Goal: Check status: Check status

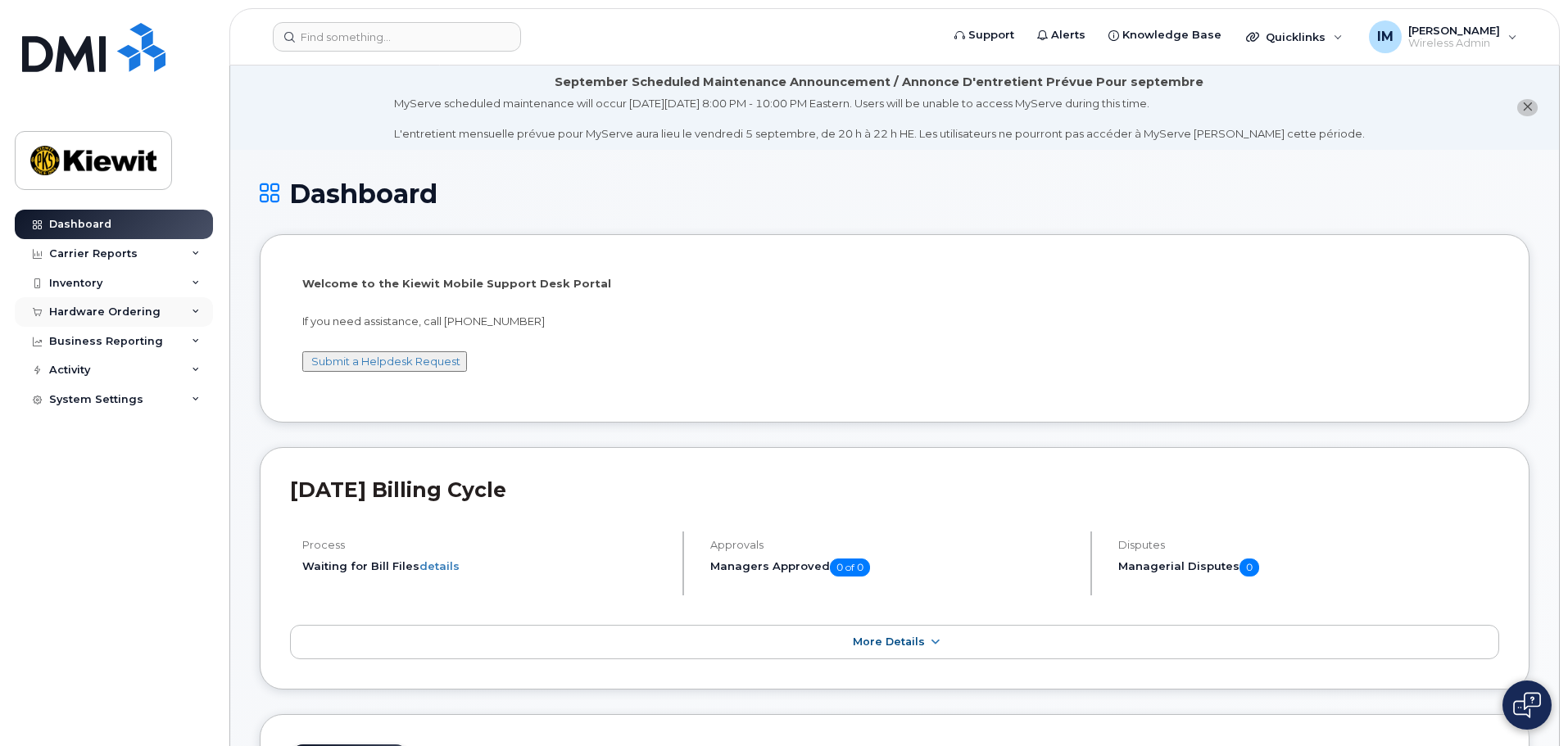
click at [123, 312] on div "Hardware Ordering" at bounding box center [104, 312] width 111 height 13
click at [84, 376] on div "Orders" at bounding box center [77, 373] width 40 height 14
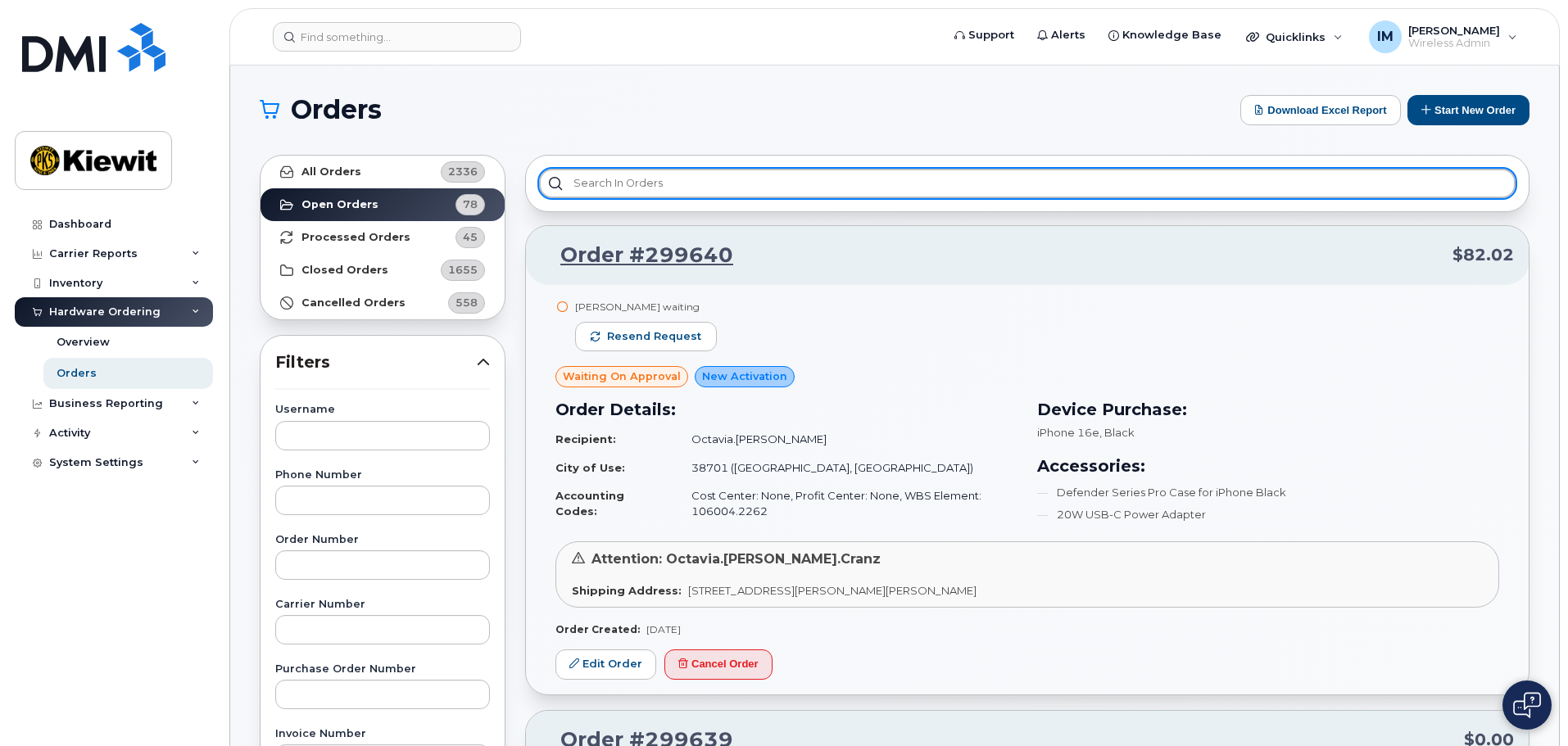
click at [795, 191] on input "text" at bounding box center [1027, 183] width 976 height 30
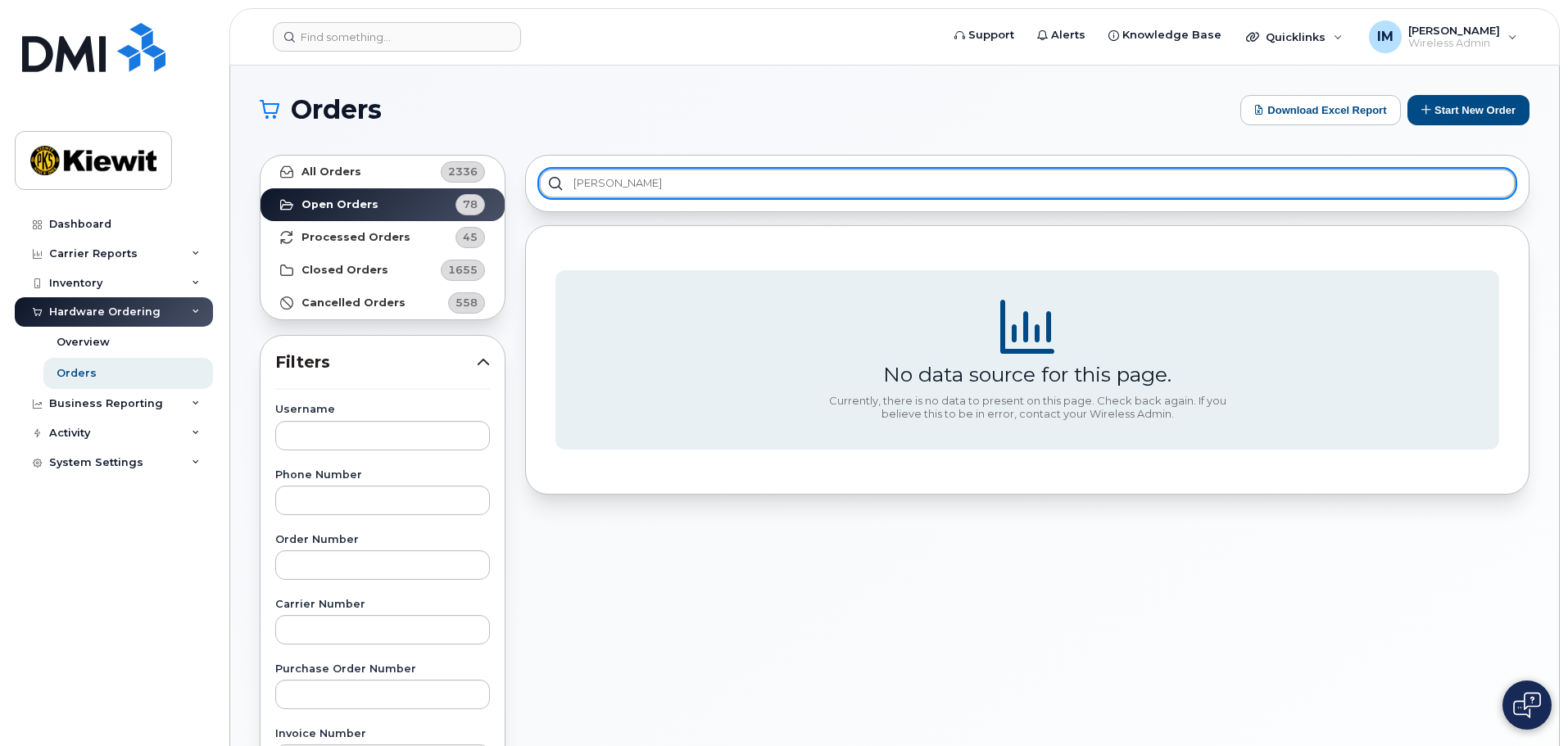
type input "derek betts"
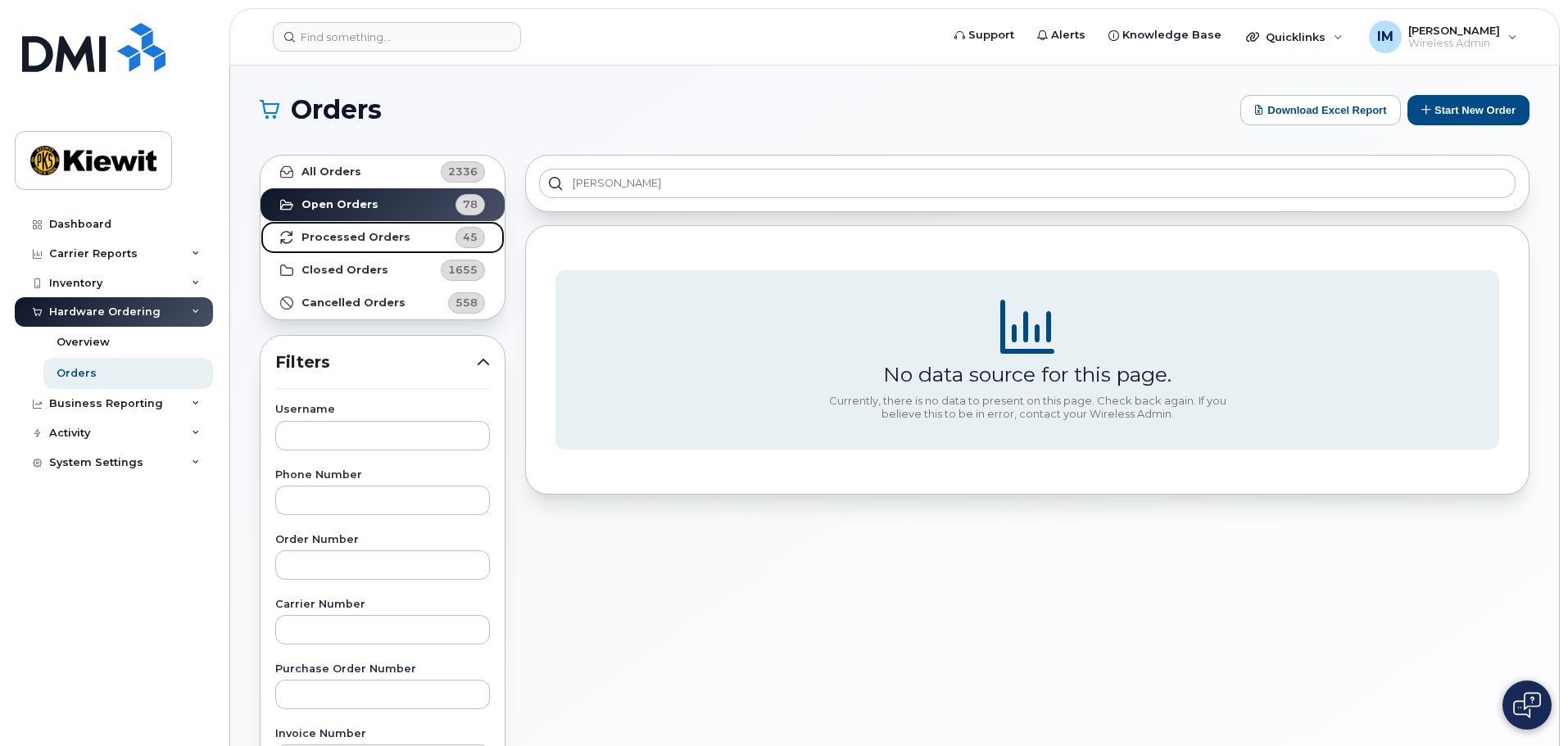
click at [361, 235] on strong "Processed Orders" at bounding box center [356, 237] width 109 height 13
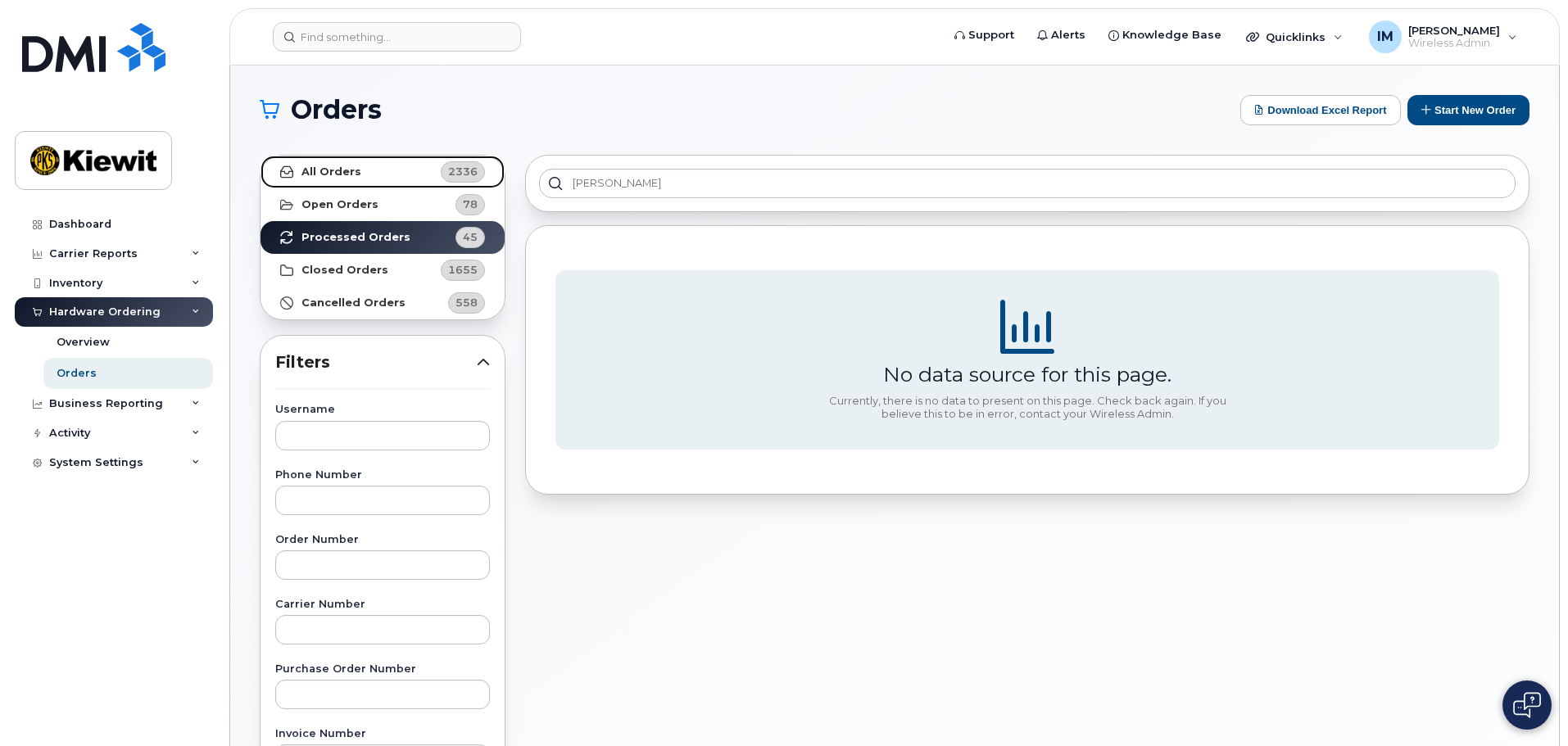
click at [351, 172] on strong "All Orders" at bounding box center [331, 172] width 59 height 13
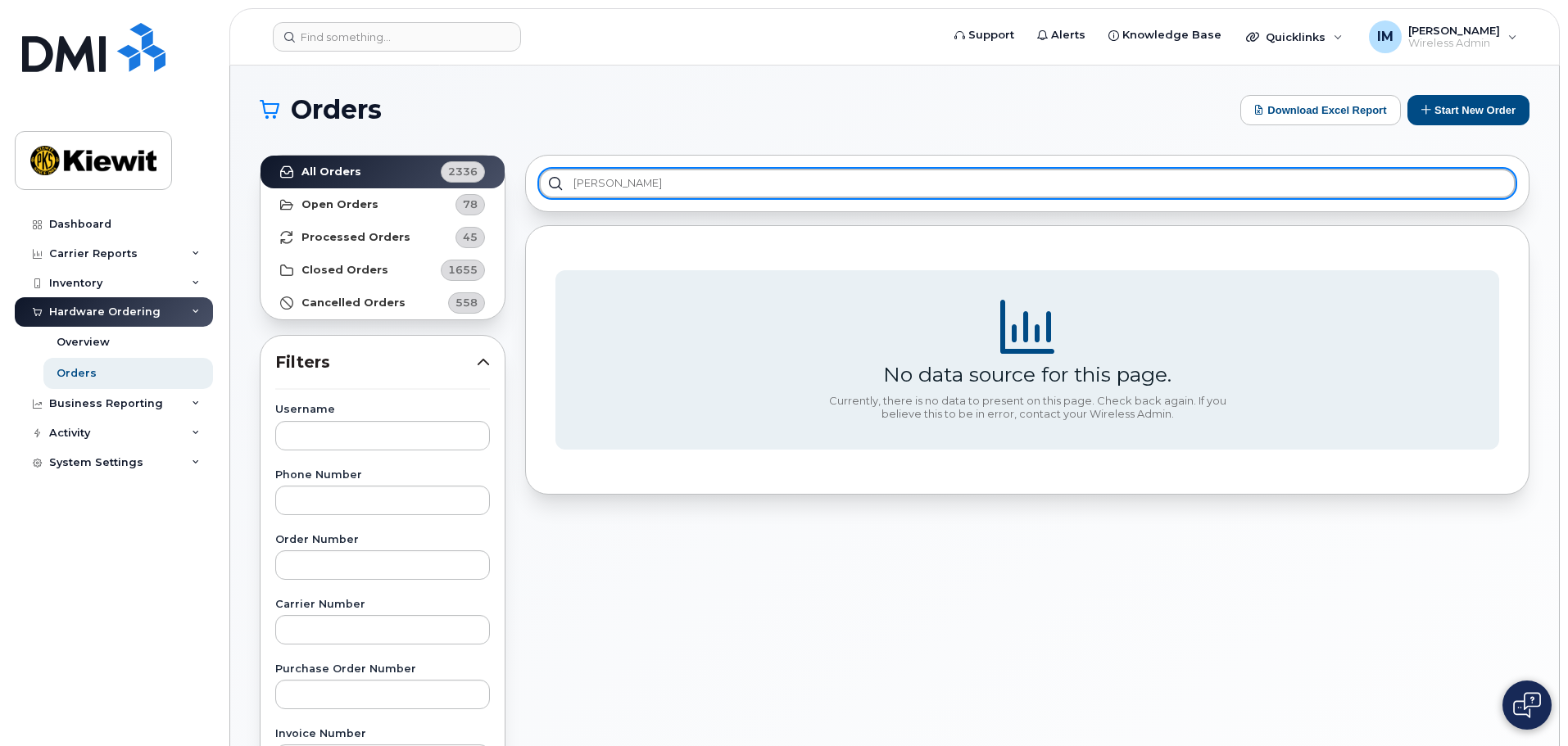
drag, startPoint x: 670, startPoint y: 192, endPoint x: 482, endPoint y: 212, distance: 189.1
click at [483, 212] on div "All Orders 2336 Open Orders 78 Processed Orders 45 Closed Orders 1655 Cancelled…" at bounding box center [895, 719] width 1289 height 1150
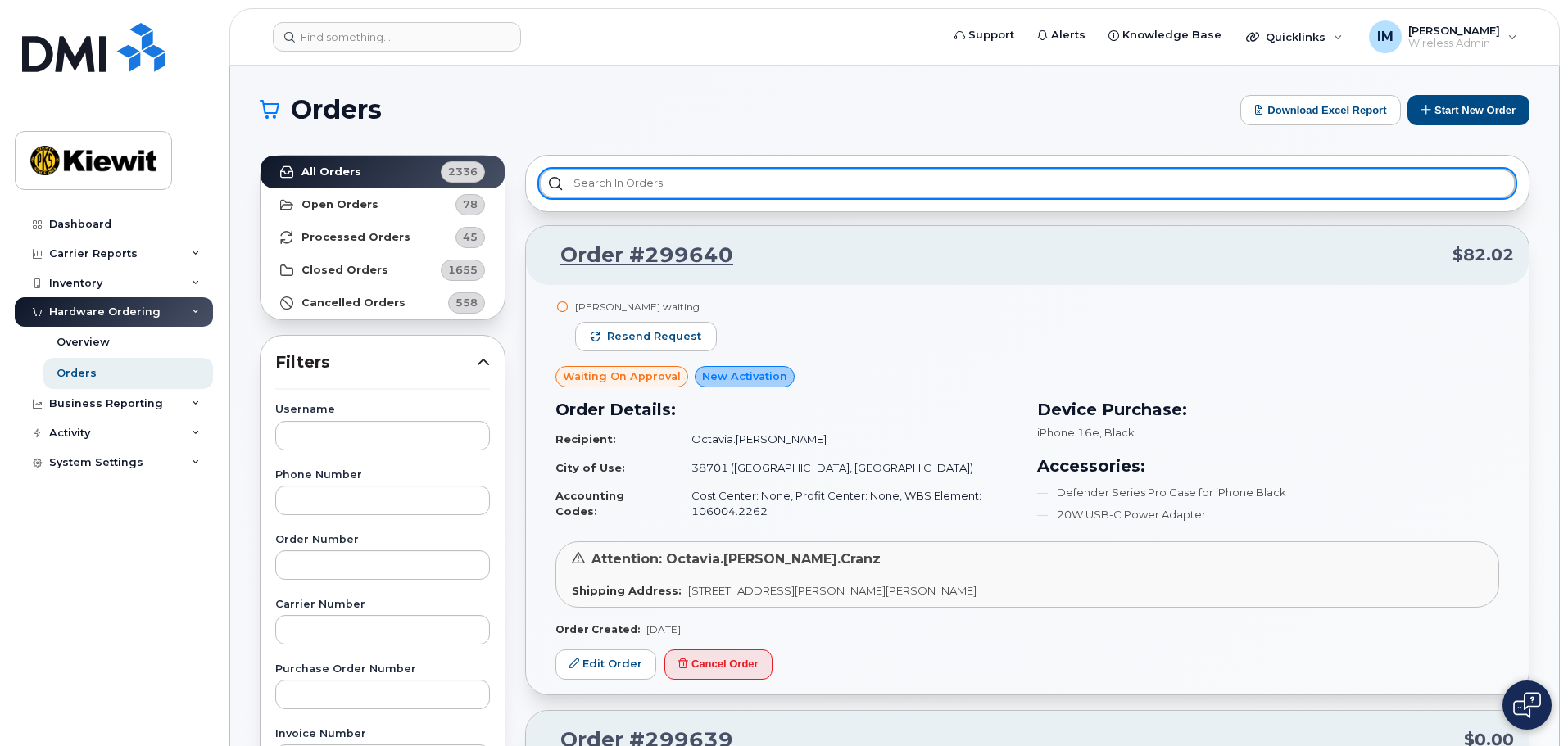
click at [650, 184] on input "text" at bounding box center [1027, 183] width 976 height 30
type input "d"
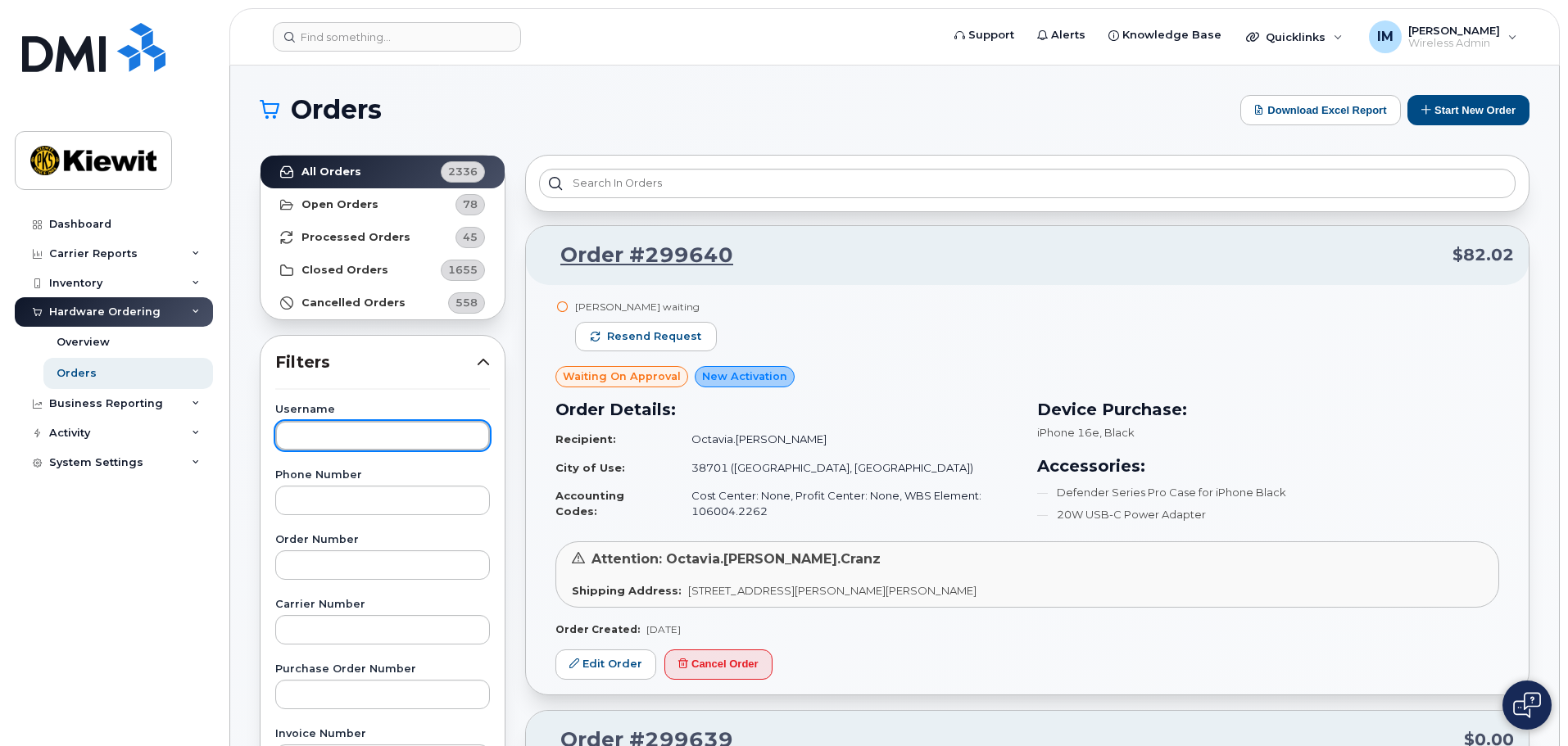
click at [383, 429] on input "text" at bounding box center [382, 435] width 215 height 30
type input "derek betts"
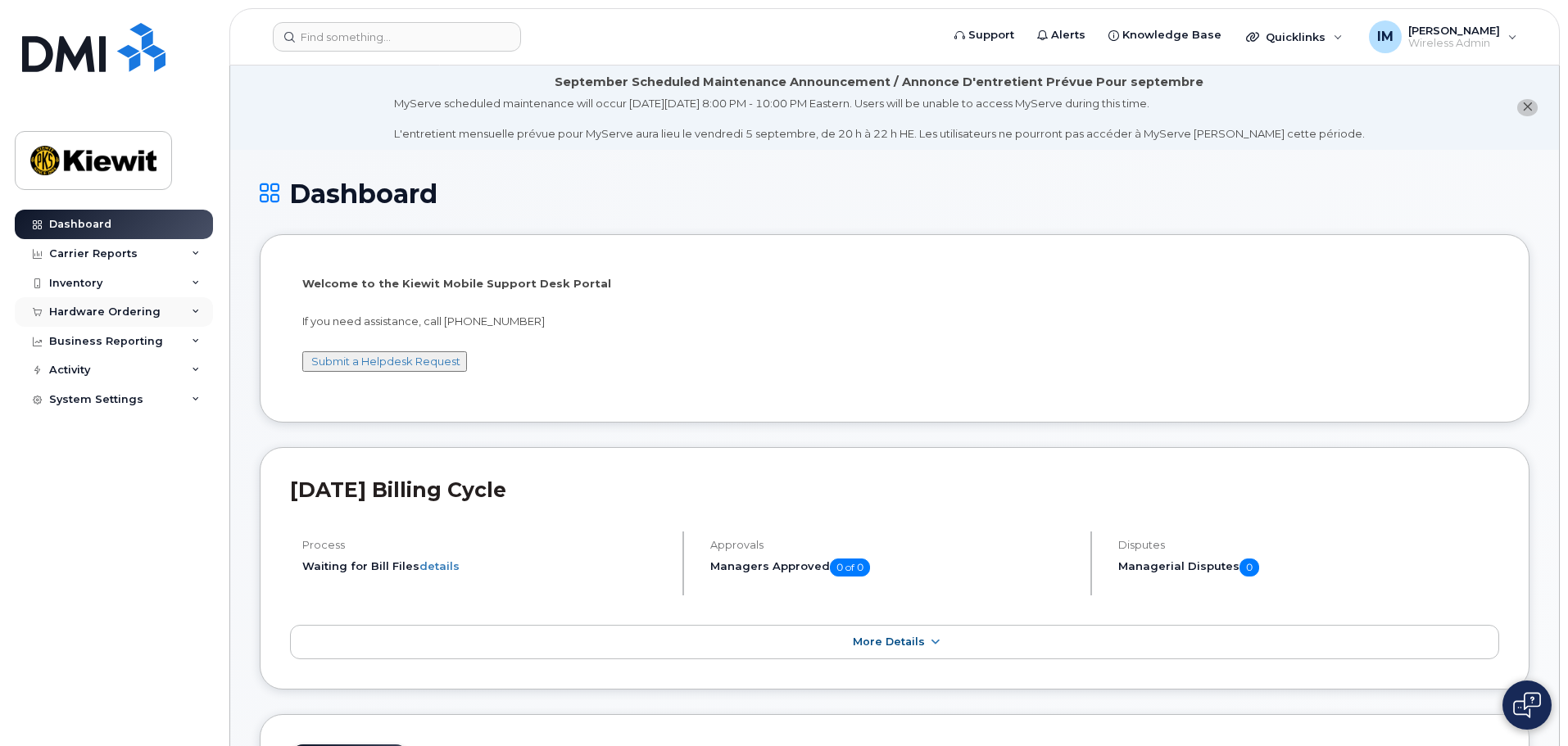
click at [107, 305] on div "Hardware Ordering" at bounding box center [104, 312] width 111 height 13
click at [82, 370] on div "Orders" at bounding box center [77, 373] width 40 height 14
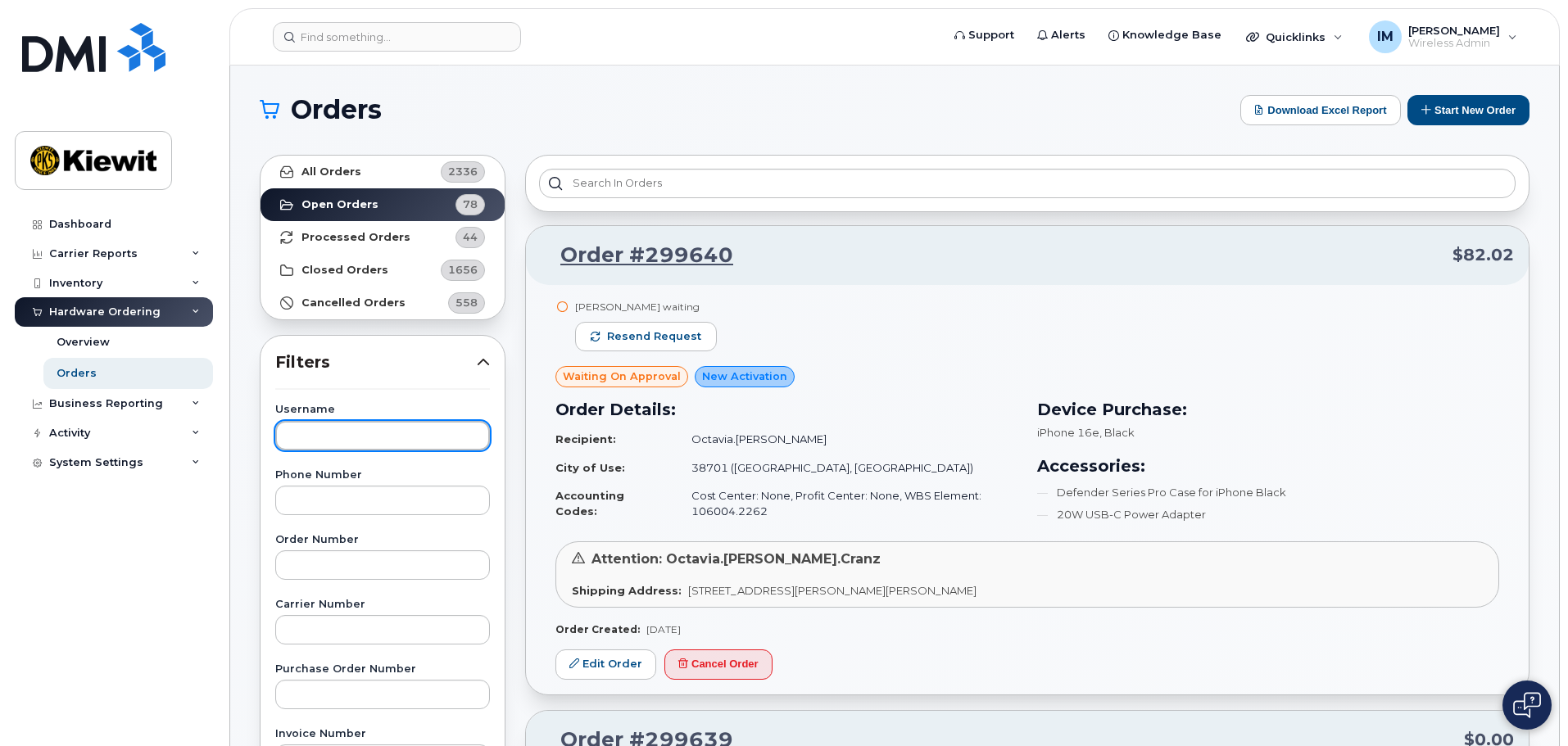
click at [319, 441] on input "text" at bounding box center [382, 435] width 215 height 30
click at [405, 432] on input "[PERSON_NAME]" at bounding box center [382, 435] width 215 height 30
type input "[PERSON_NAME]"
